Goal: Task Accomplishment & Management: Manage account settings

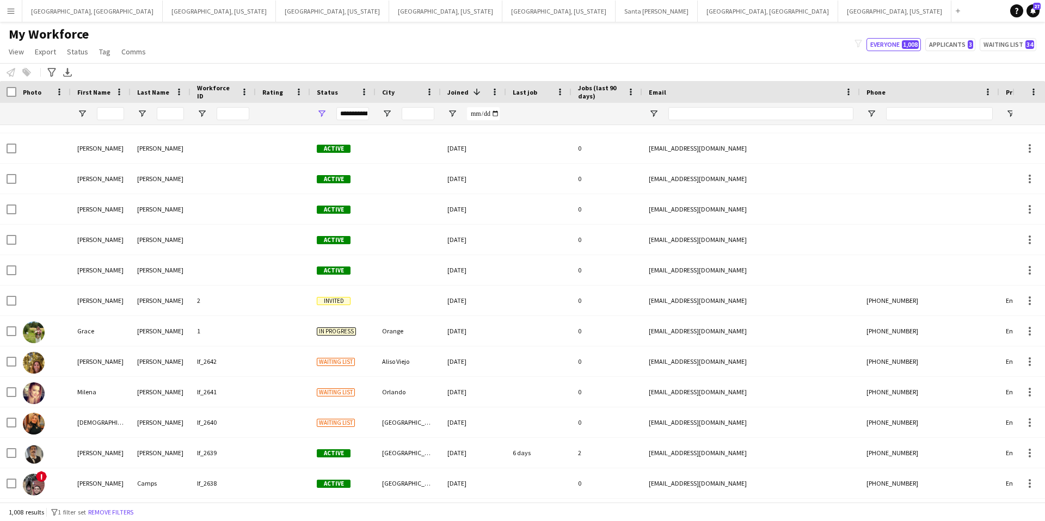
scroll to position [2216, 0]
click at [122, 115] on input "First Name Filter Input" at bounding box center [110, 113] width 27 height 13
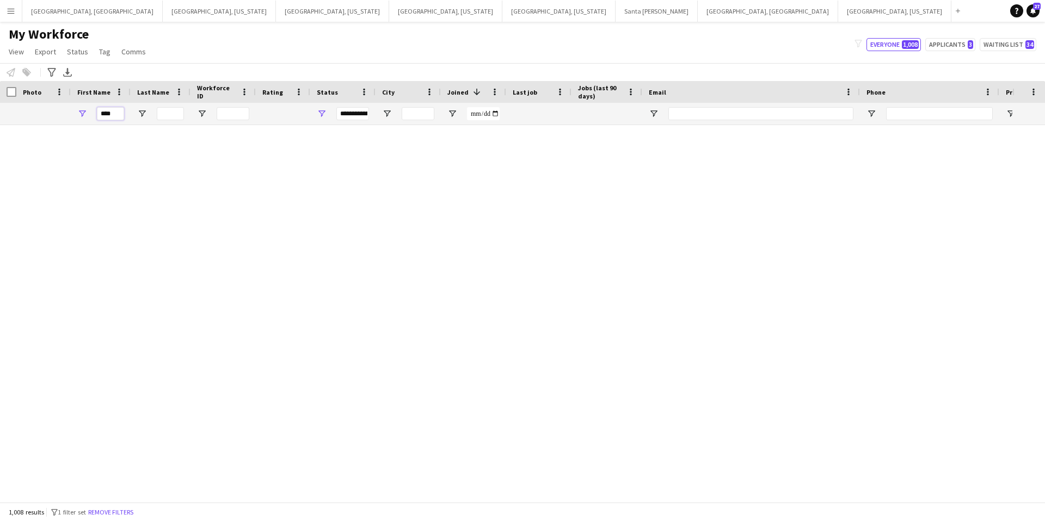
scroll to position [0, 0]
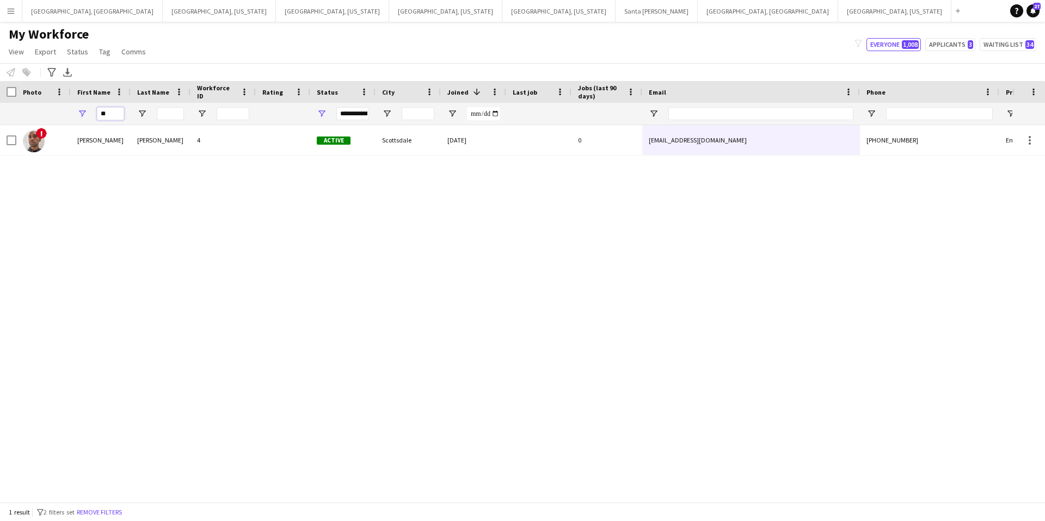
type input "*"
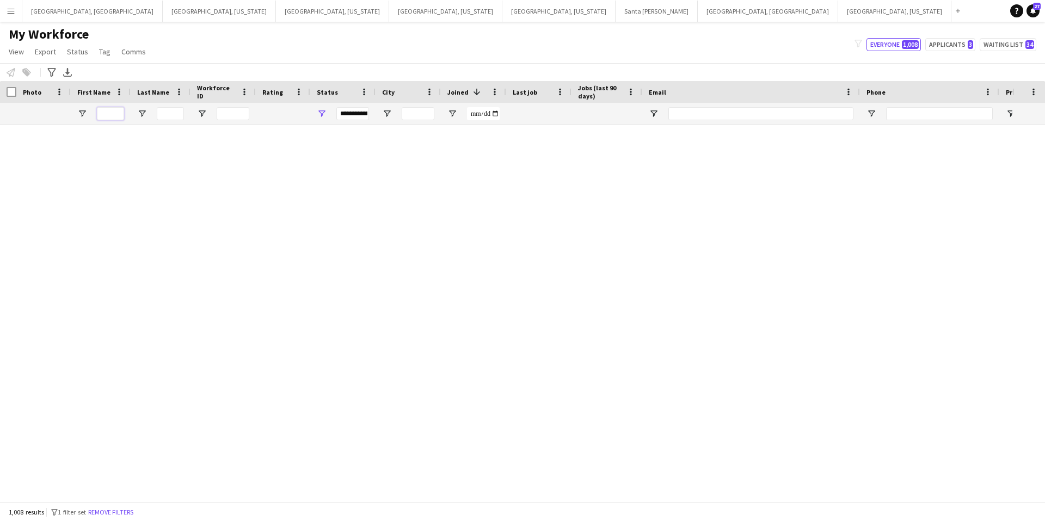
scroll to position [0, 1]
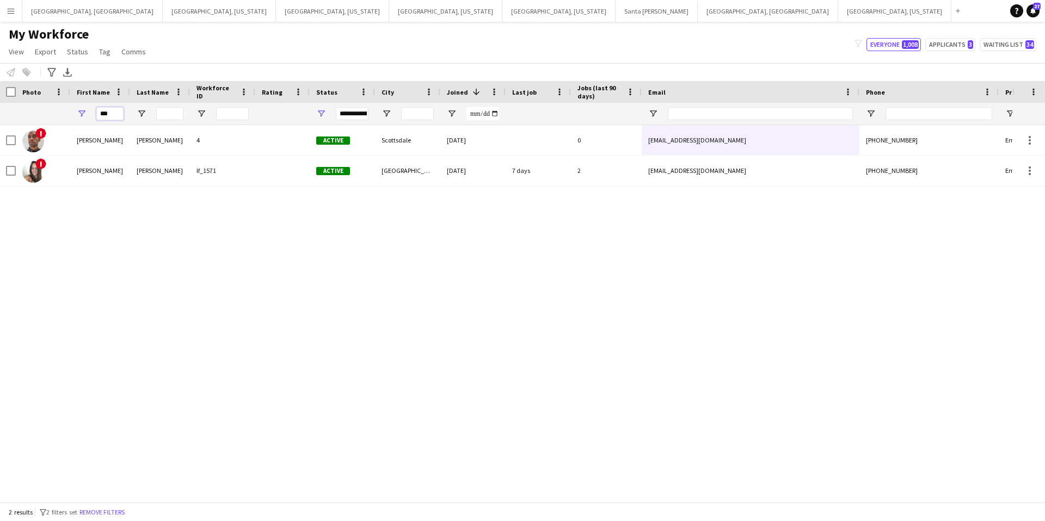
drag, startPoint x: 113, startPoint y: 115, endPoint x: 78, endPoint y: 114, distance: 34.8
click at [78, 114] on div "***" at bounding box center [100, 114] width 60 height 22
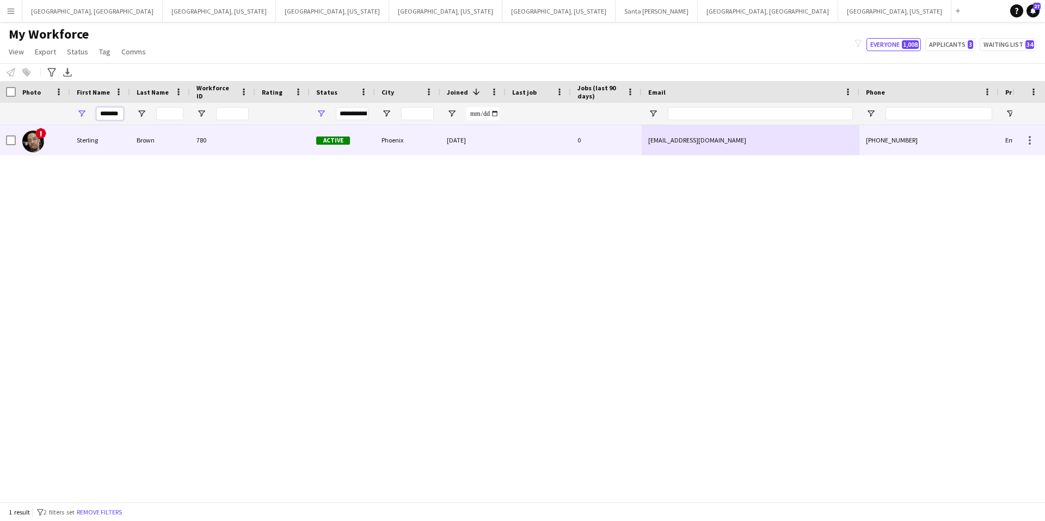
type input "*******"
click at [261, 136] on div at bounding box center [282, 140] width 54 height 30
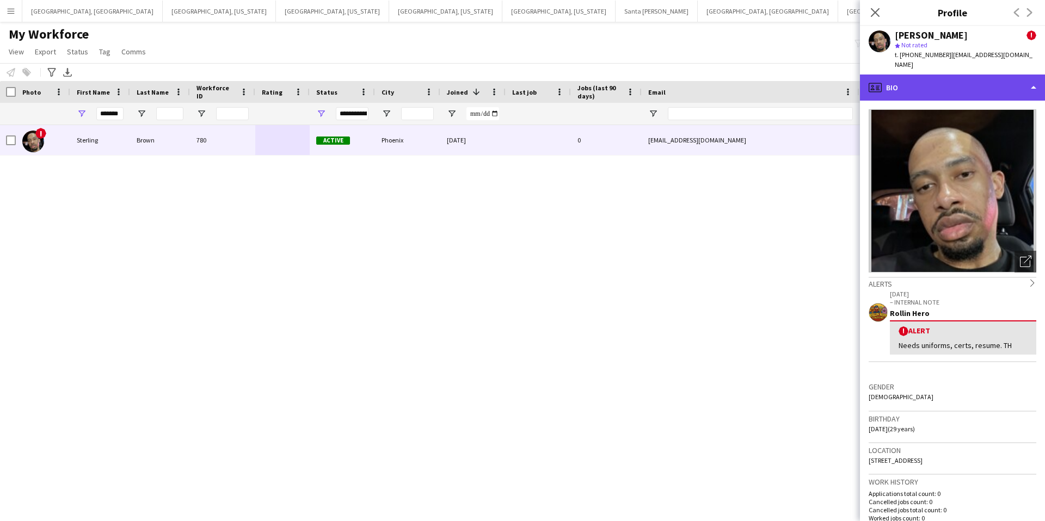
click at [958, 78] on div "profile Bio" at bounding box center [952, 88] width 185 height 26
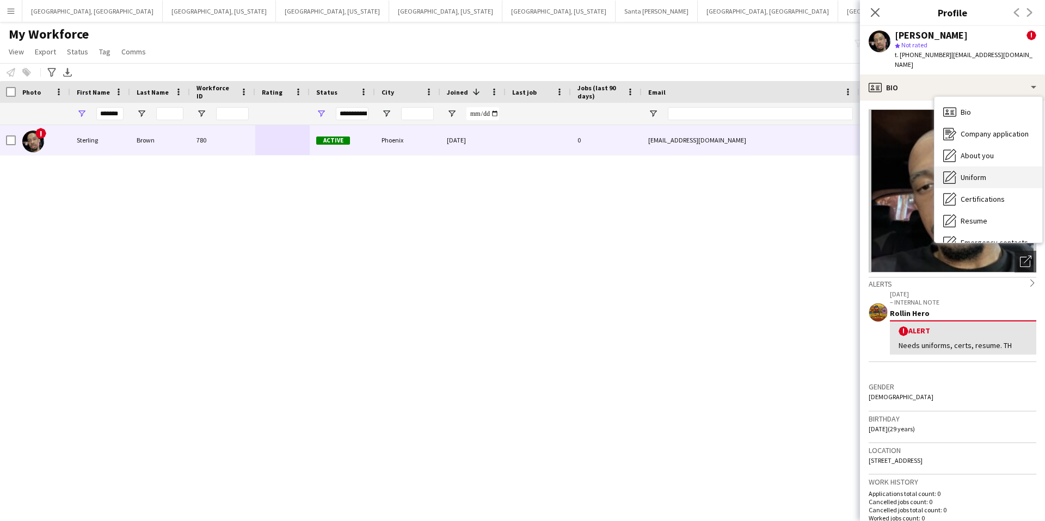
click at [982, 172] on span "Uniform" at bounding box center [973, 177] width 26 height 10
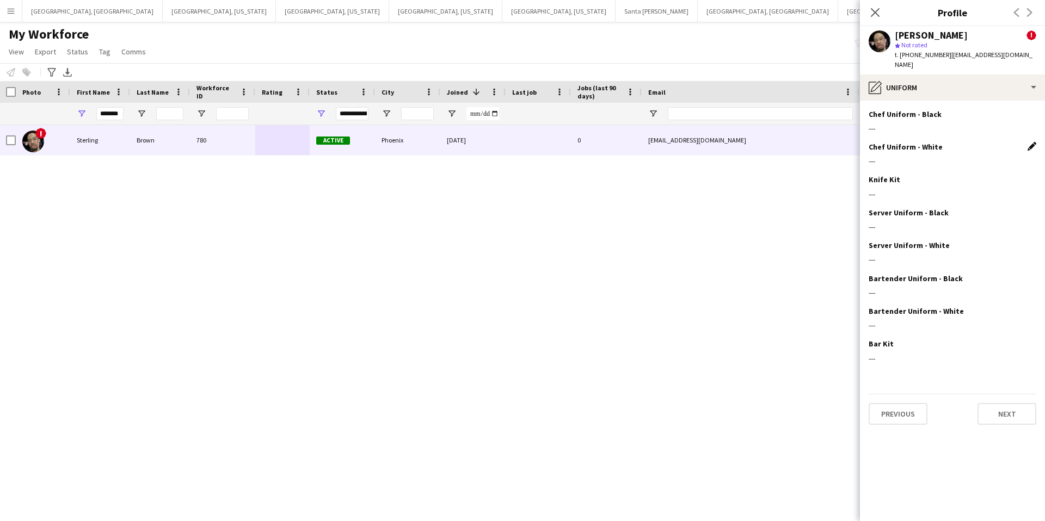
click at [1033, 142] on app-icon "Edit this field" at bounding box center [1031, 146] width 9 height 9
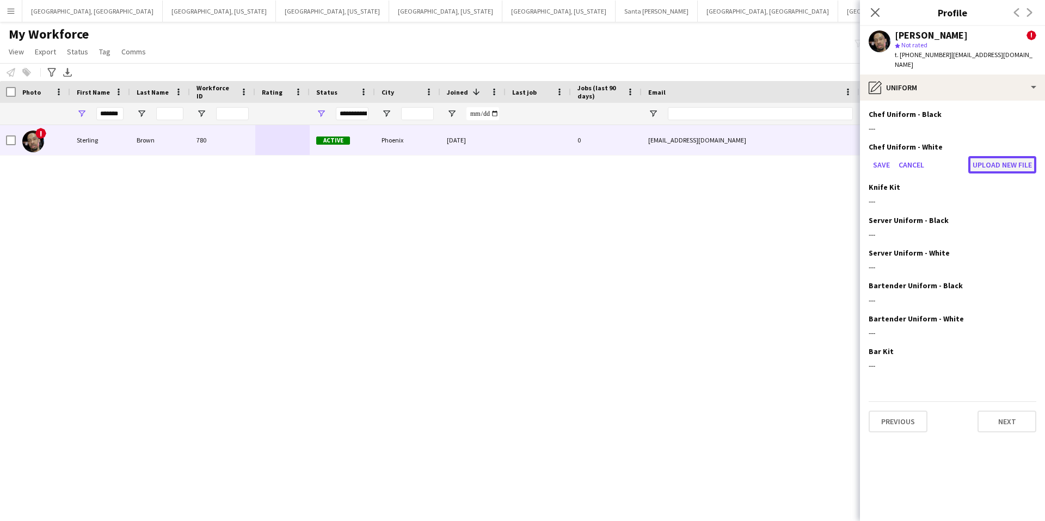
click at [1005, 156] on button "Upload new file" at bounding box center [1002, 164] width 68 height 17
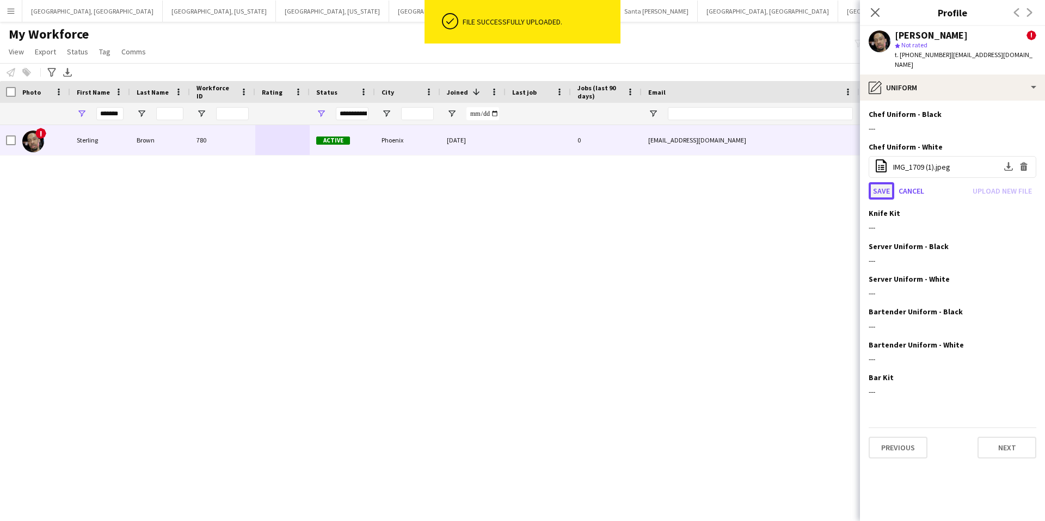
click at [881, 183] on button "Save" at bounding box center [881, 190] width 26 height 17
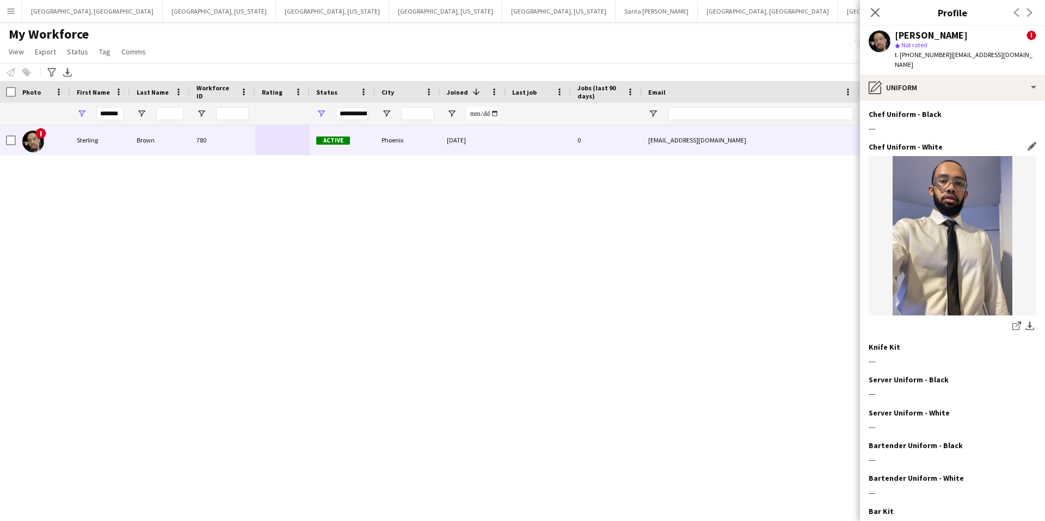
scroll to position [70, 0]
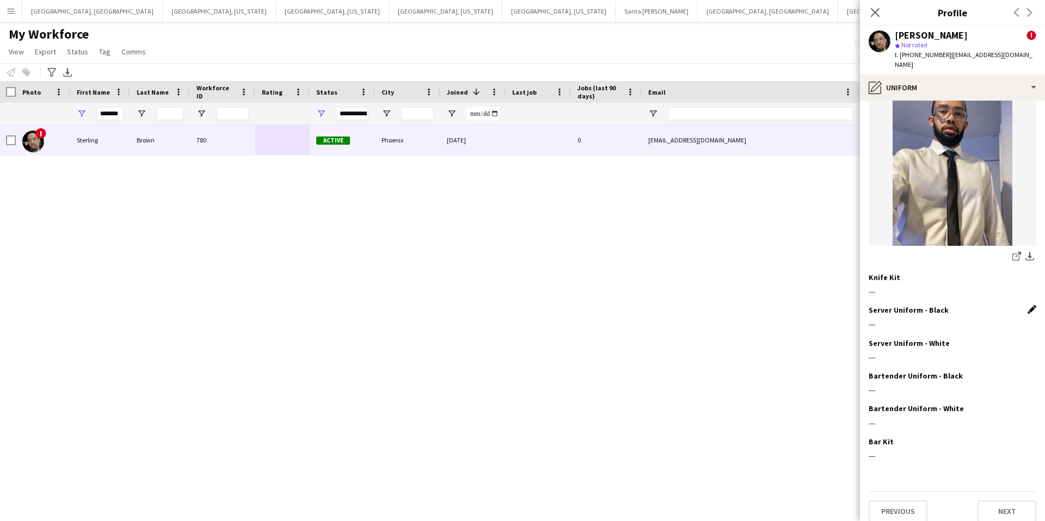
click at [1030, 305] on app-icon "Edit this field" at bounding box center [1031, 309] width 9 height 9
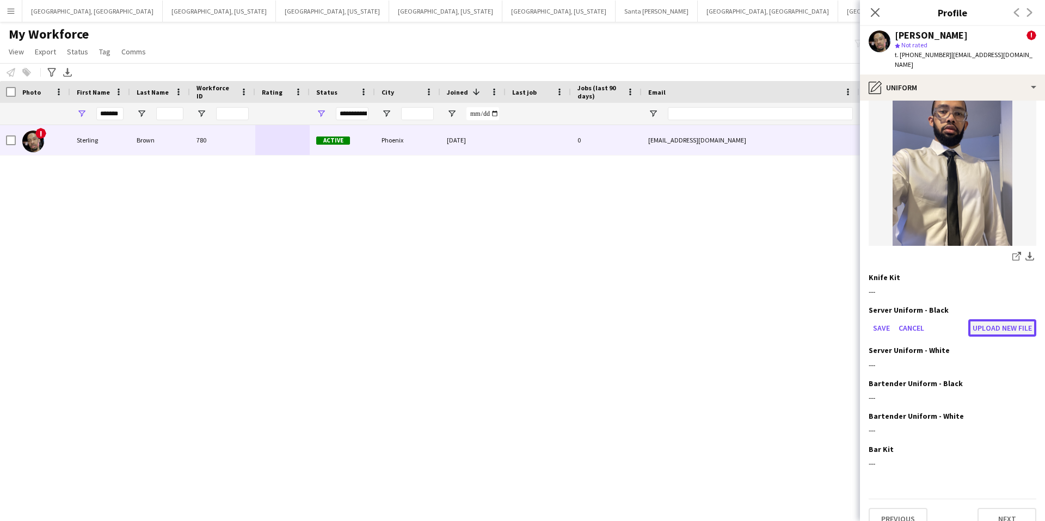
click at [991, 319] on button "Upload new file" at bounding box center [1002, 327] width 68 height 17
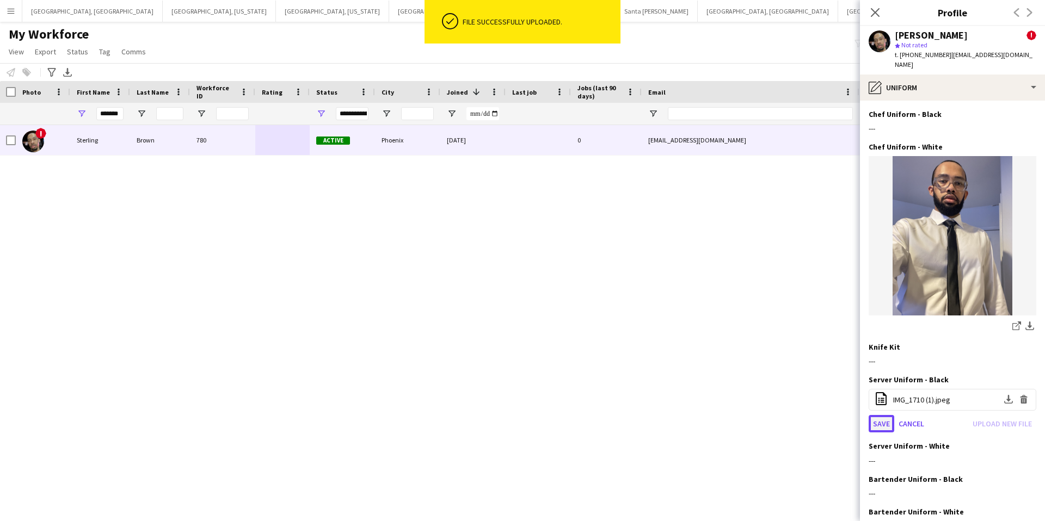
click at [878, 415] on button "Save" at bounding box center [881, 423] width 26 height 17
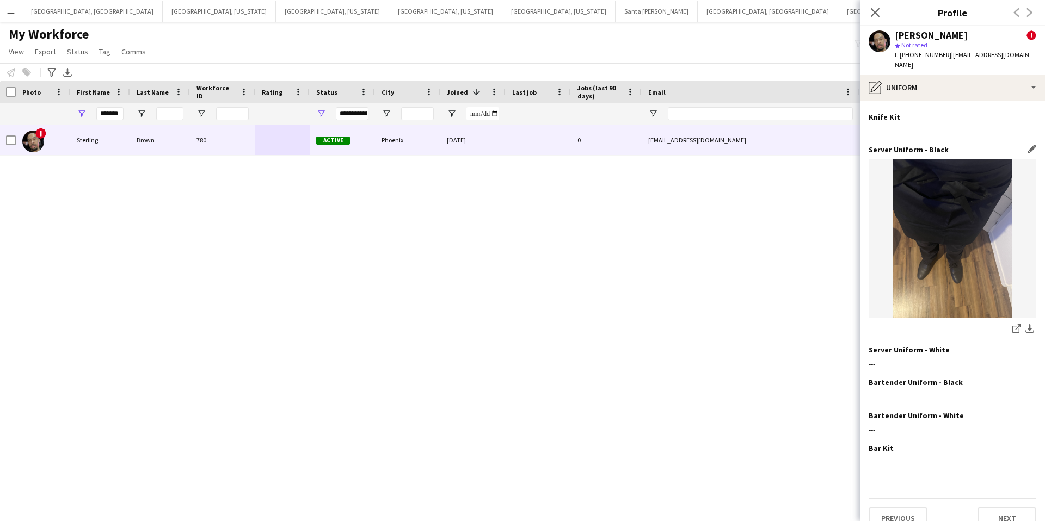
scroll to position [237, 0]
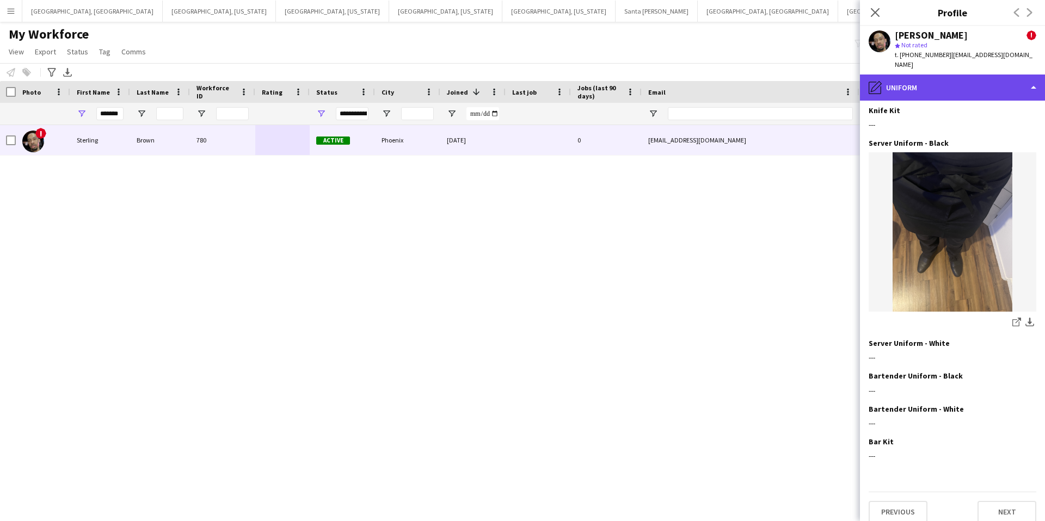
click at [956, 75] on div "pencil4 Uniform" at bounding box center [952, 88] width 185 height 26
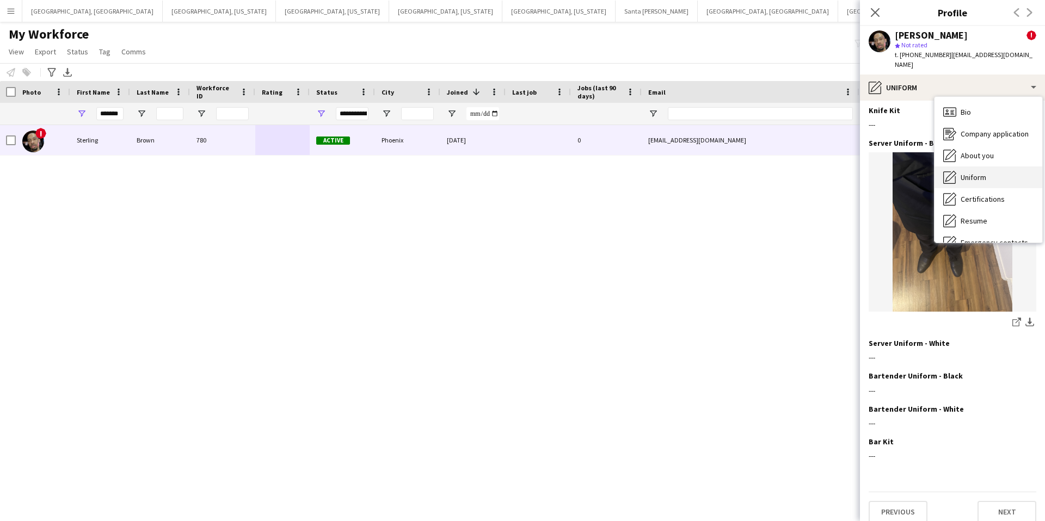
click at [968, 172] on span "Uniform" at bounding box center [973, 177] width 26 height 10
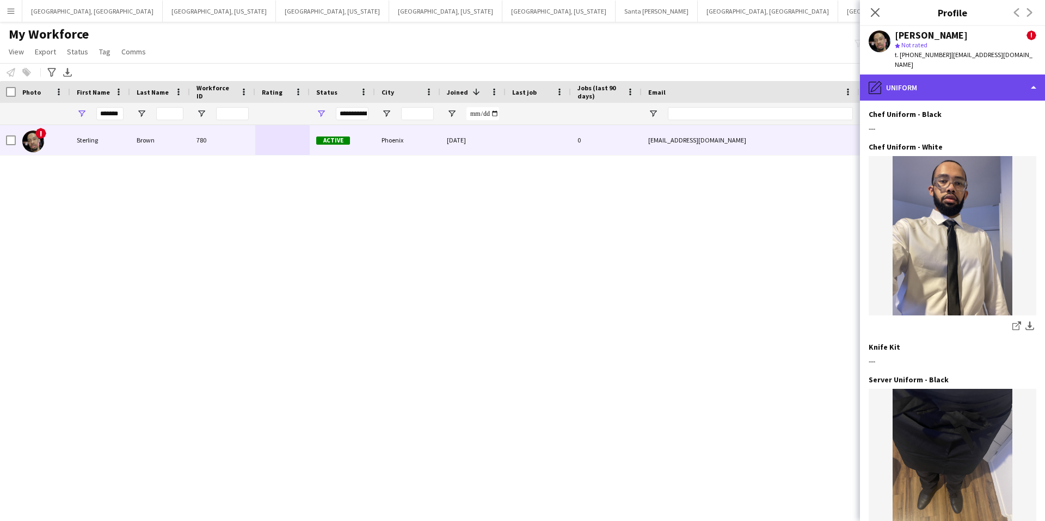
click at [966, 75] on div "pencil4 Uniform" at bounding box center [952, 88] width 185 height 26
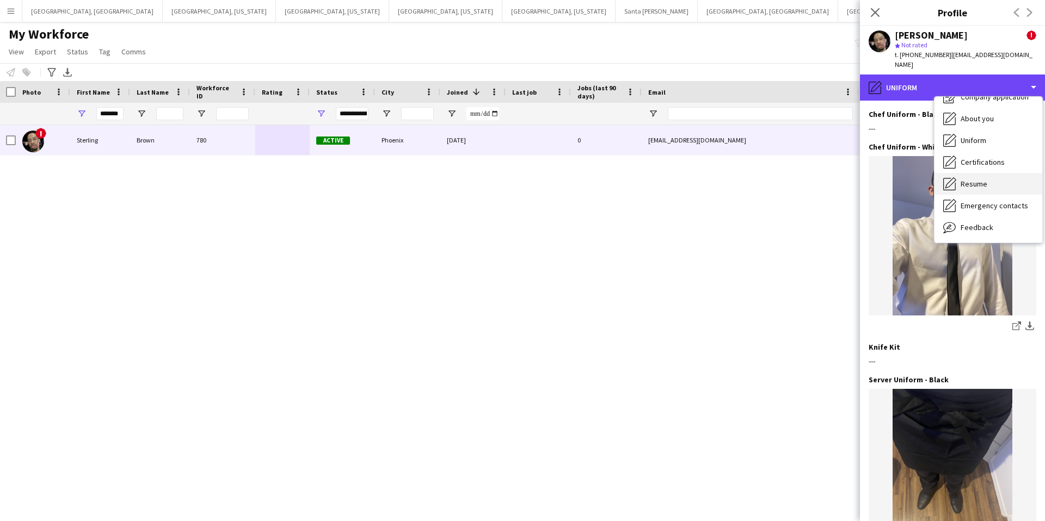
scroll to position [59, 0]
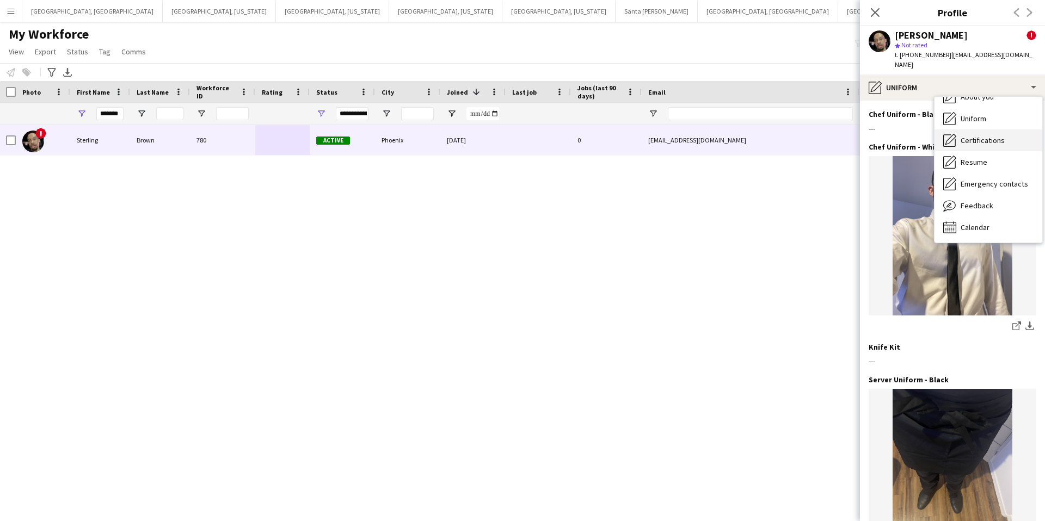
click at [965, 135] on span "Certifications" at bounding box center [982, 140] width 44 height 10
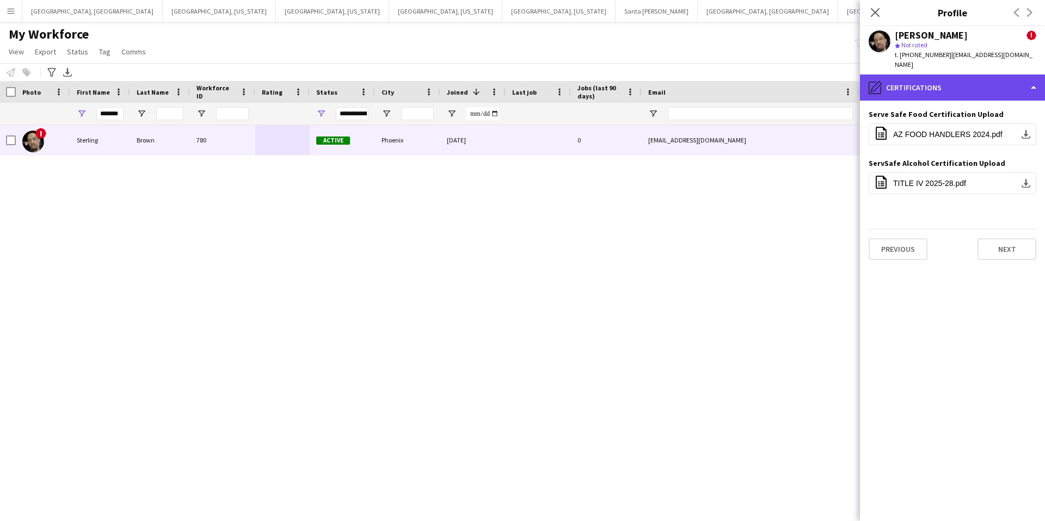
drag, startPoint x: 964, startPoint y: 72, endPoint x: 963, endPoint y: 81, distance: 9.3
click at [964, 75] on div "pencil4 Certifications" at bounding box center [952, 88] width 185 height 26
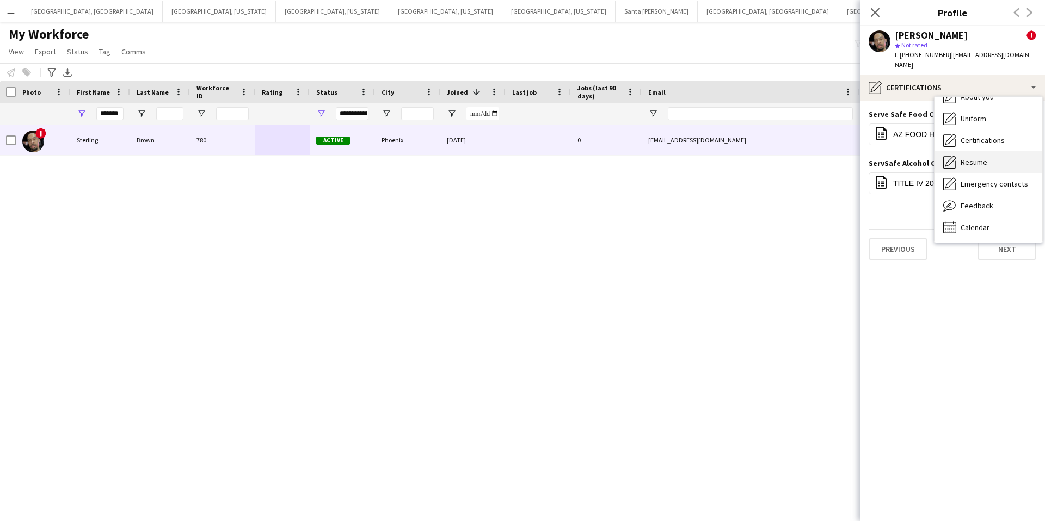
click at [970, 157] on span "Resume" at bounding box center [973, 162] width 27 height 10
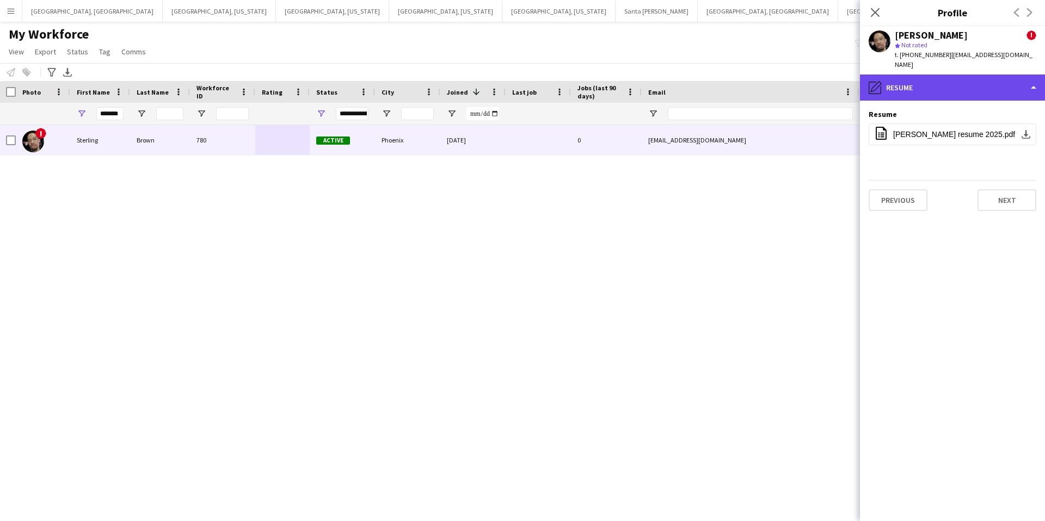
click at [959, 75] on div "pencil4 Resume" at bounding box center [952, 88] width 185 height 26
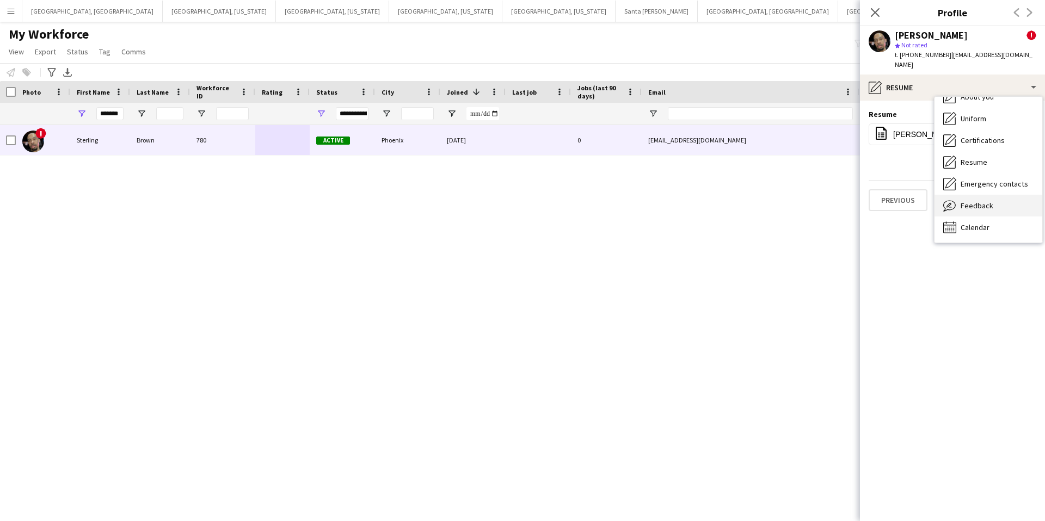
click at [977, 201] on span "Feedback" at bounding box center [976, 206] width 33 height 10
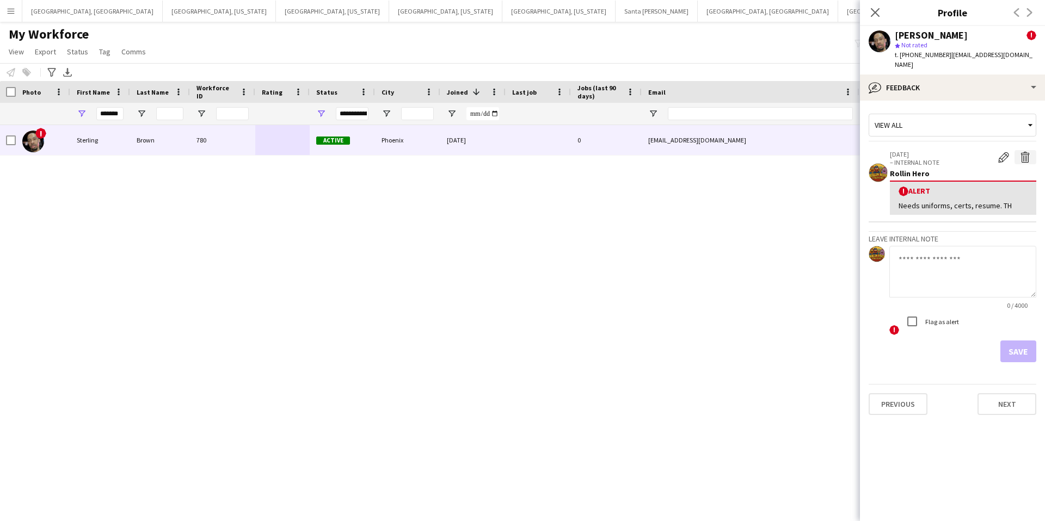
click at [1027, 152] on app-icon "Delete alert" at bounding box center [1025, 157] width 11 height 11
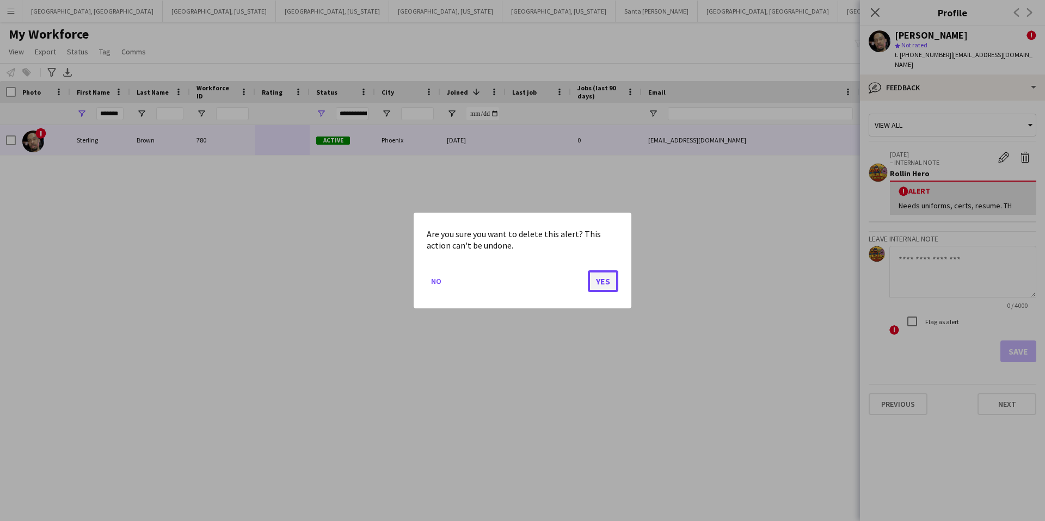
click at [610, 280] on button "Yes" at bounding box center [603, 281] width 30 height 22
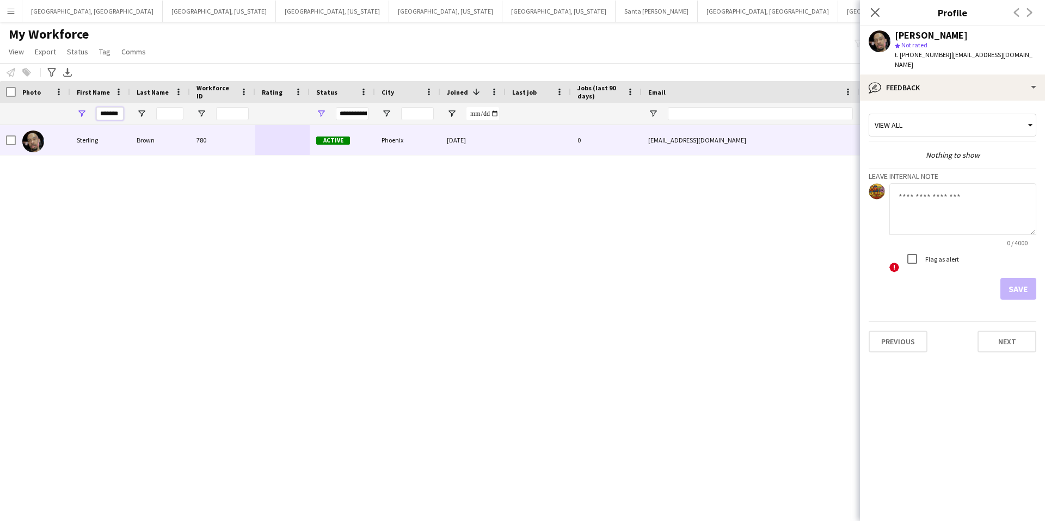
drag, startPoint x: 120, startPoint y: 113, endPoint x: 89, endPoint y: 115, distance: 31.1
click at [89, 115] on div "*******" at bounding box center [100, 114] width 60 height 22
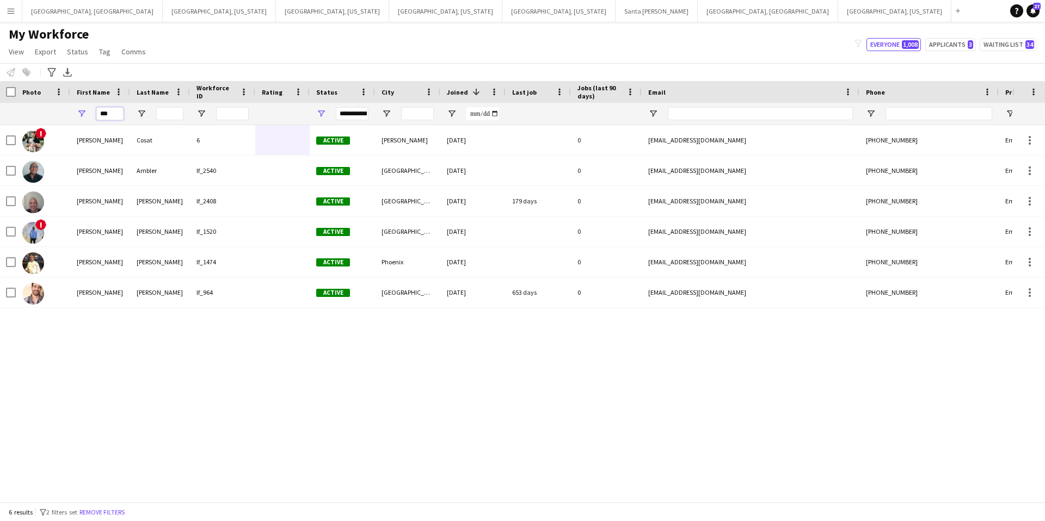
type input "***"
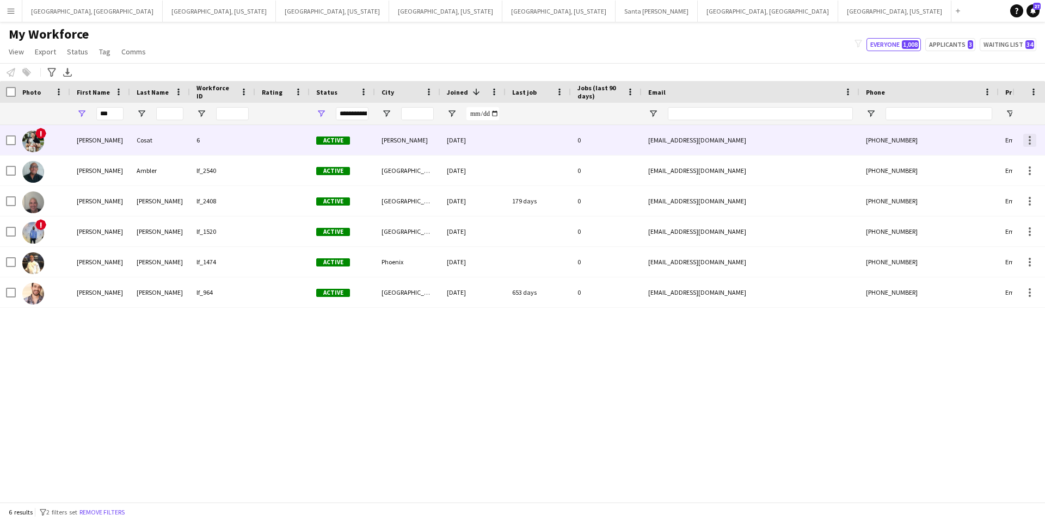
click at [1029, 139] on div at bounding box center [1029, 140] width 2 height 2
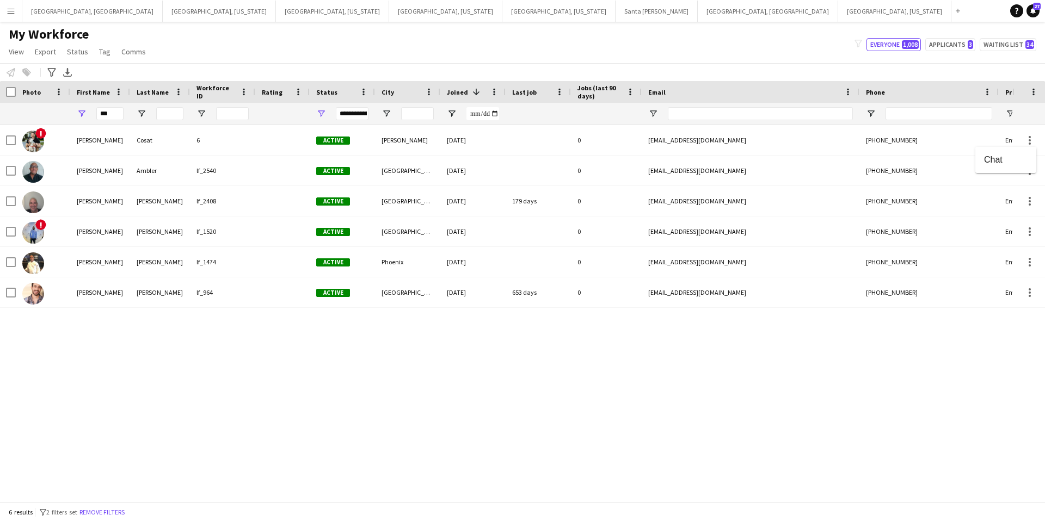
click at [523, 146] on div at bounding box center [522, 260] width 1045 height 521
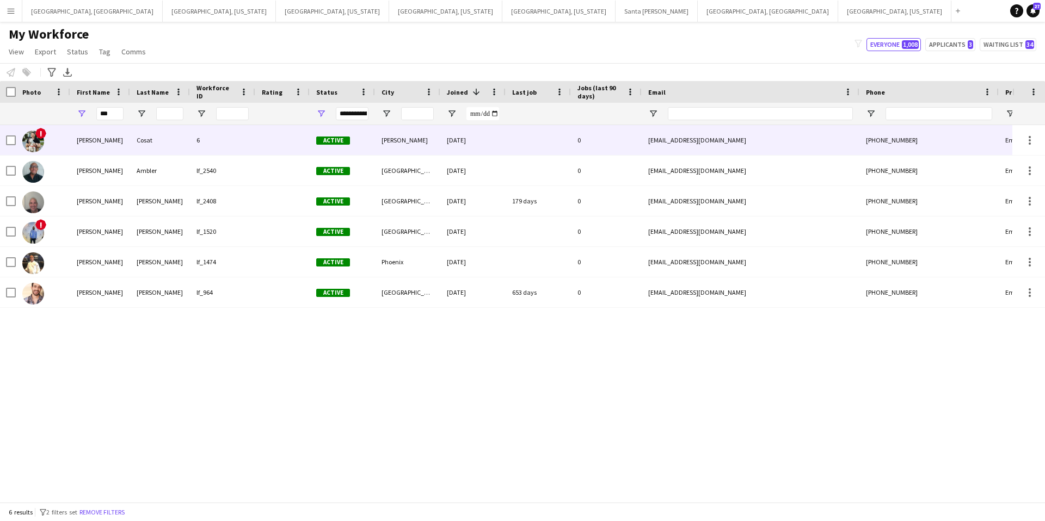
click at [523, 146] on div at bounding box center [537, 140] width 65 height 30
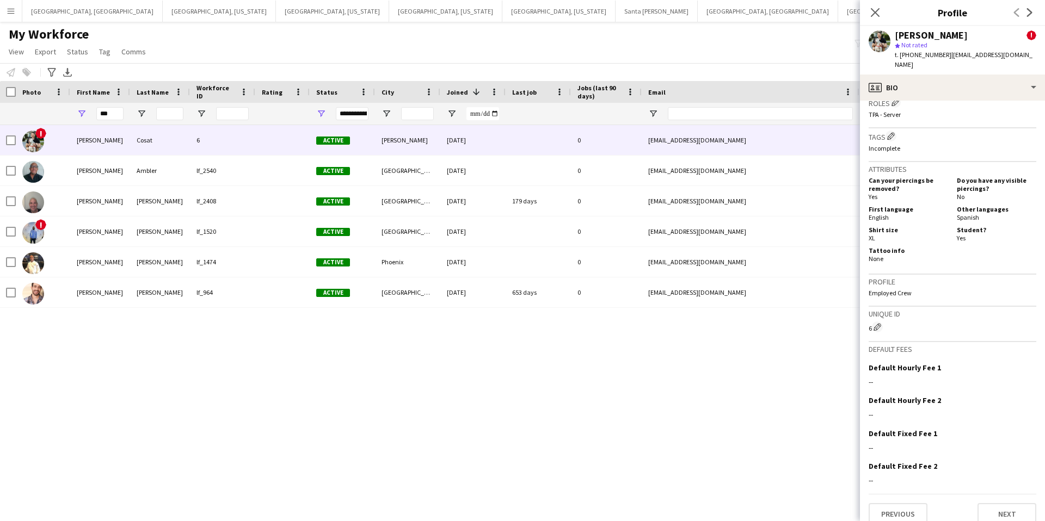
scroll to position [448, 0]
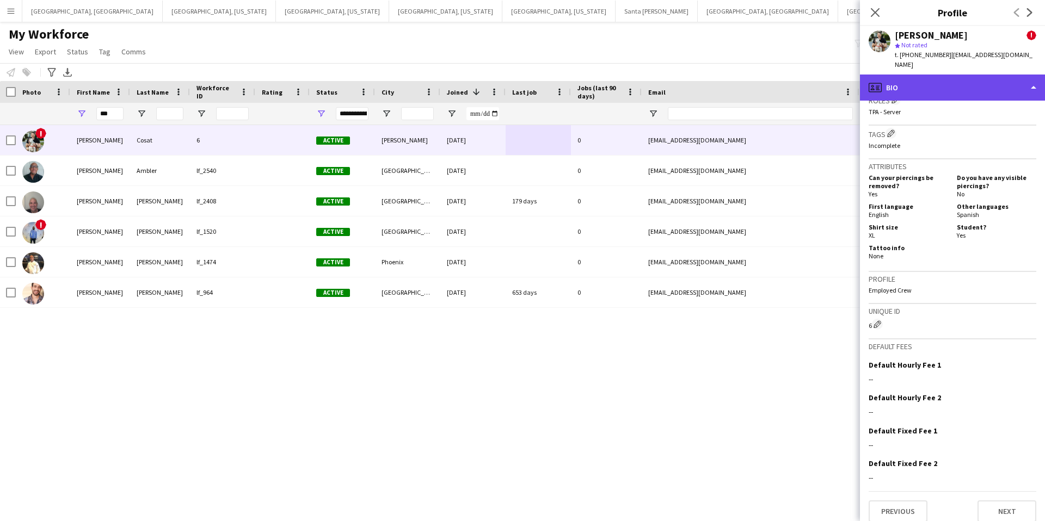
click at [960, 75] on div "profile Bio" at bounding box center [952, 88] width 185 height 26
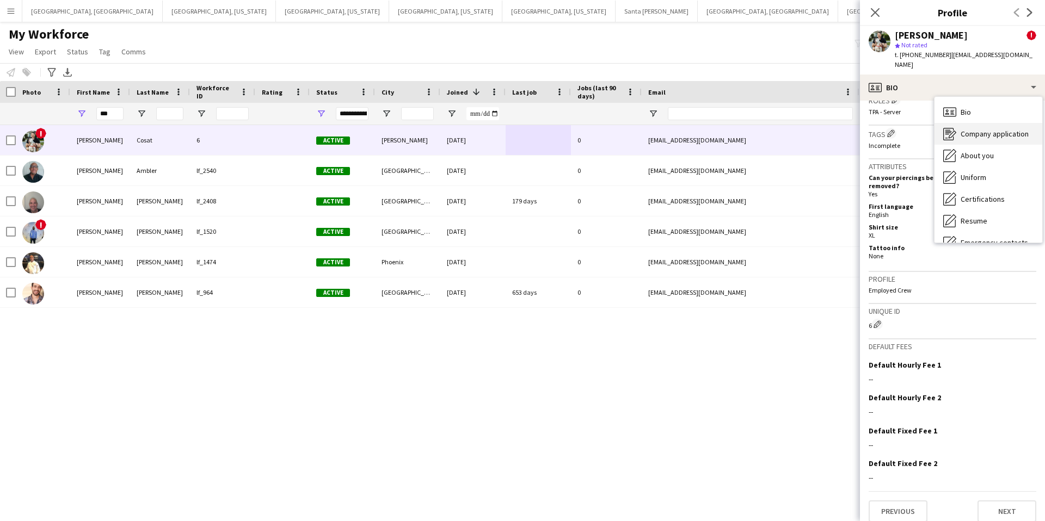
click at [982, 129] on span "Company application" at bounding box center [994, 134] width 68 height 10
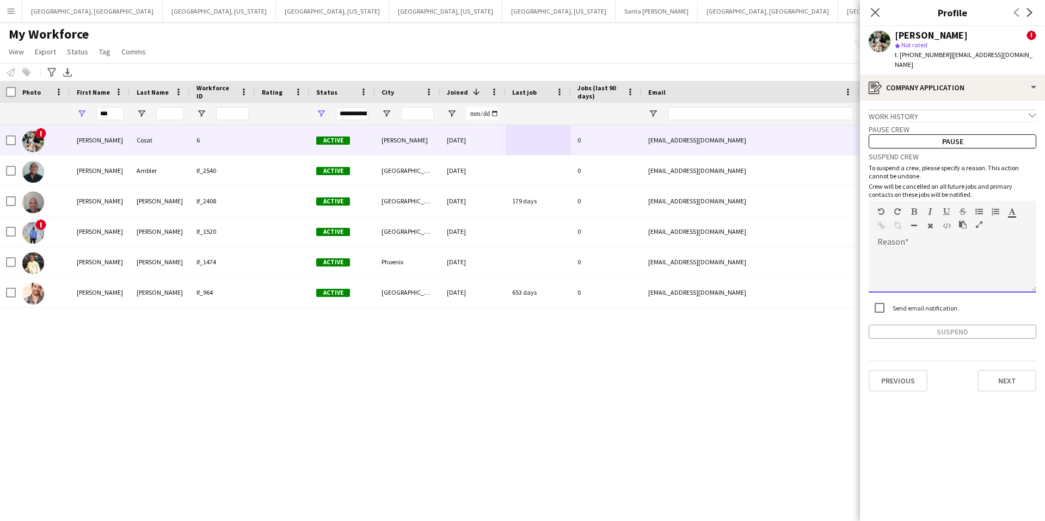
click at [917, 249] on div at bounding box center [952, 271] width 168 height 44
paste div
click at [920, 249] on div "**" at bounding box center [952, 254] width 150 height 11
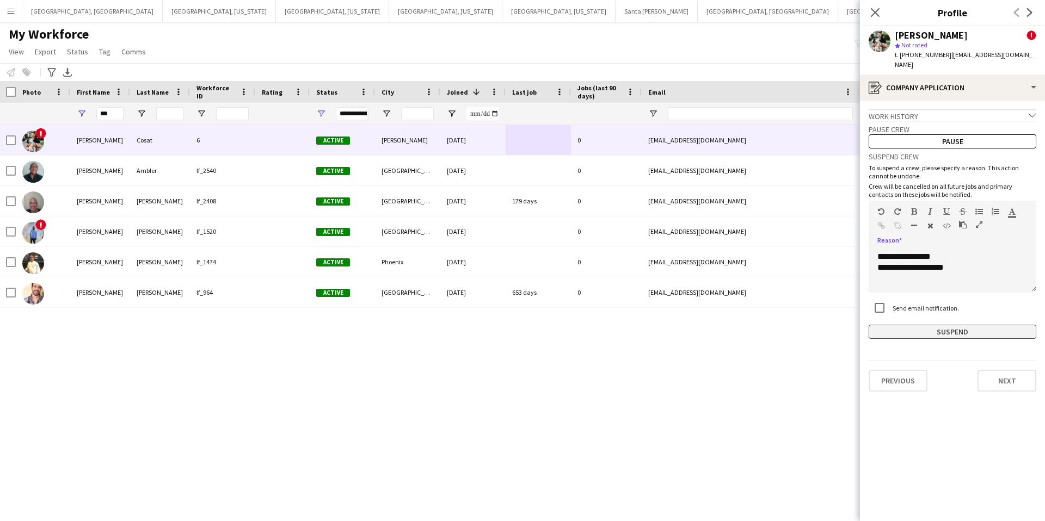
click at [947, 325] on button "Suspend" at bounding box center [952, 332] width 168 height 14
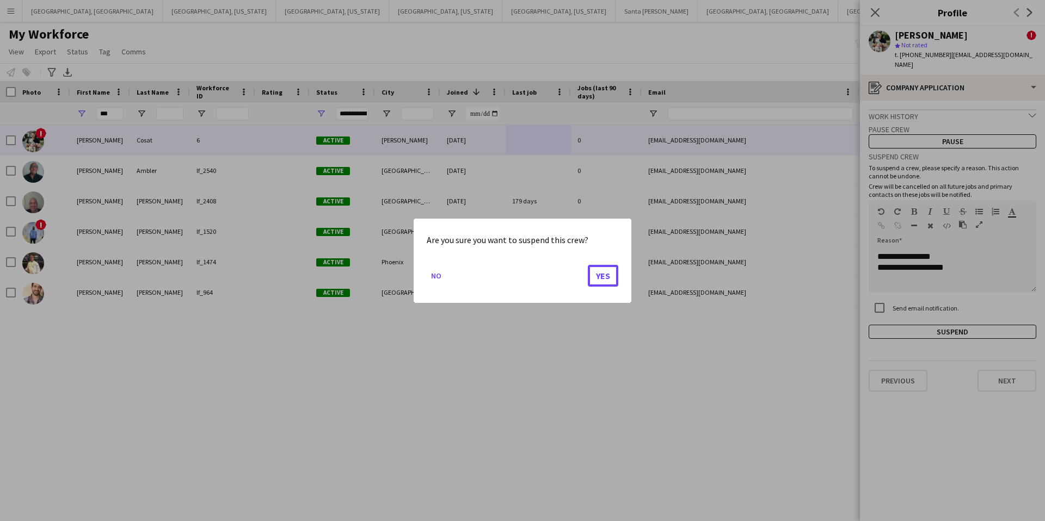
drag, startPoint x: 592, startPoint y: 275, endPoint x: 606, endPoint y: 276, distance: 14.2
click at [592, 275] on button "Yes" at bounding box center [603, 275] width 30 height 22
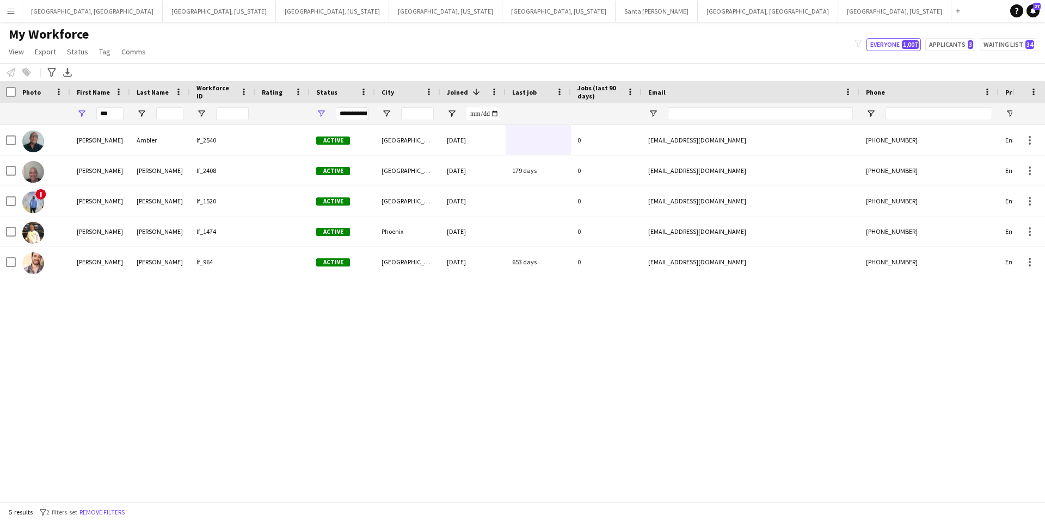
scroll to position [0, 3]
drag, startPoint x: 109, startPoint y: 115, endPoint x: 47, endPoint y: 115, distance: 62.0
click at [47, 115] on div "***" at bounding box center [587, 114] width 1180 height 22
type input "******"
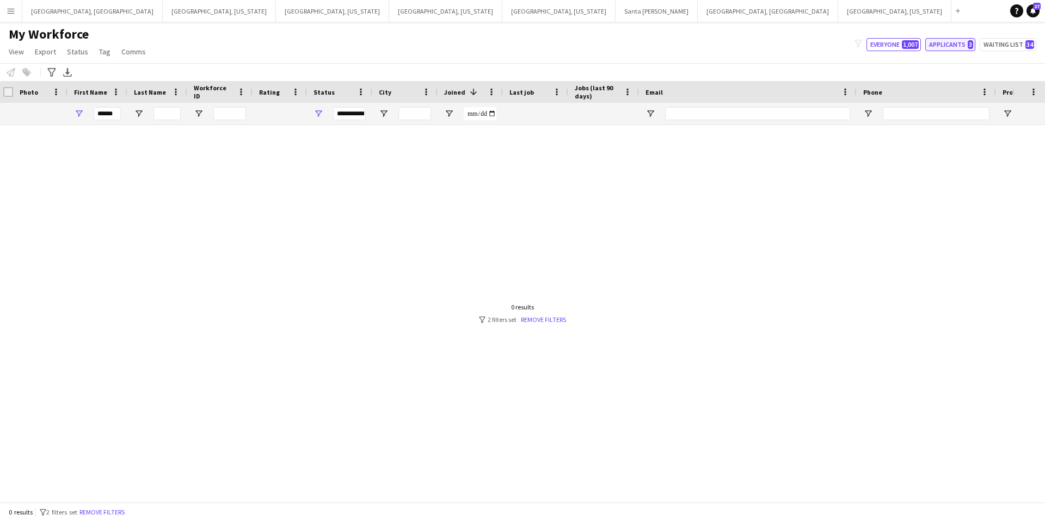
click at [947, 39] on button "Applicants 3" at bounding box center [950, 44] width 50 height 13
type input "**********"
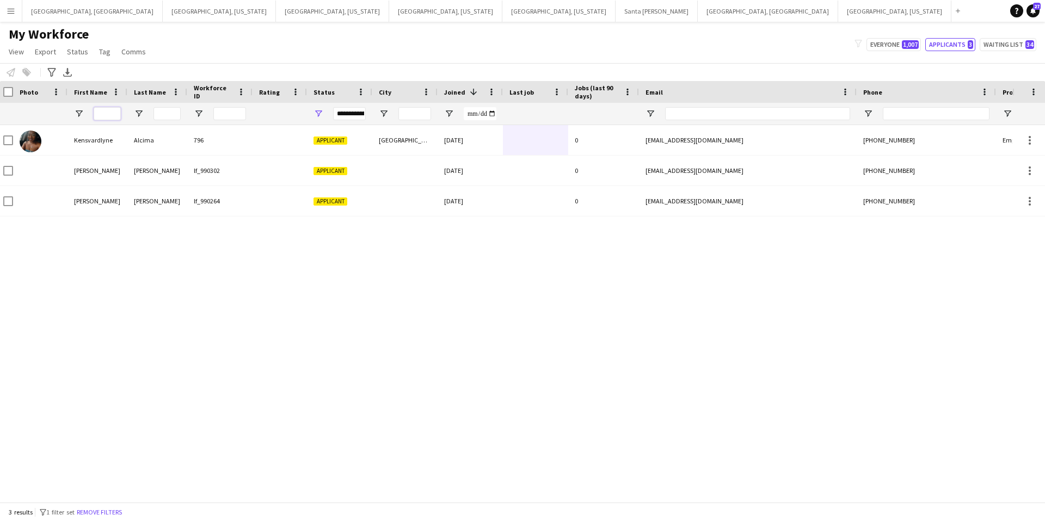
click at [107, 115] on input "First Name Filter Input" at bounding box center [107, 113] width 27 height 13
